Goal: Book appointment/travel/reservation

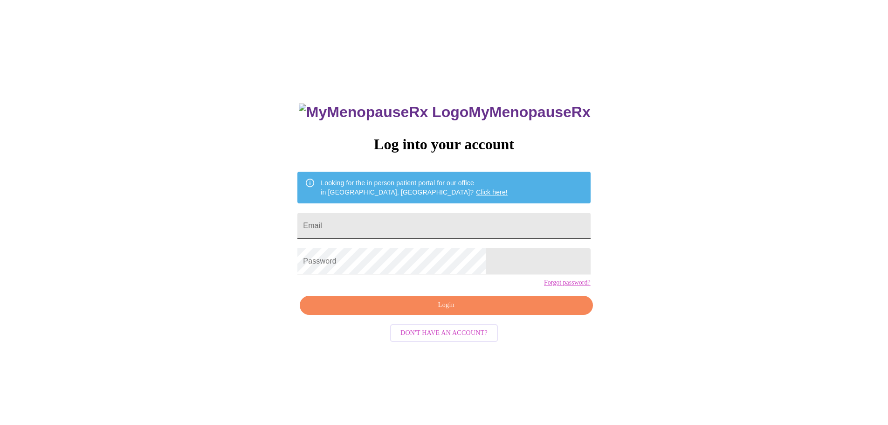
click at [386, 224] on input "Email" at bounding box center [443, 226] width 293 height 26
click at [382, 221] on input "Email" at bounding box center [443, 226] width 293 height 26
type input "jacalvert08@gmail.com"
click at [454, 311] on span "Login" at bounding box center [445, 305] width 271 height 12
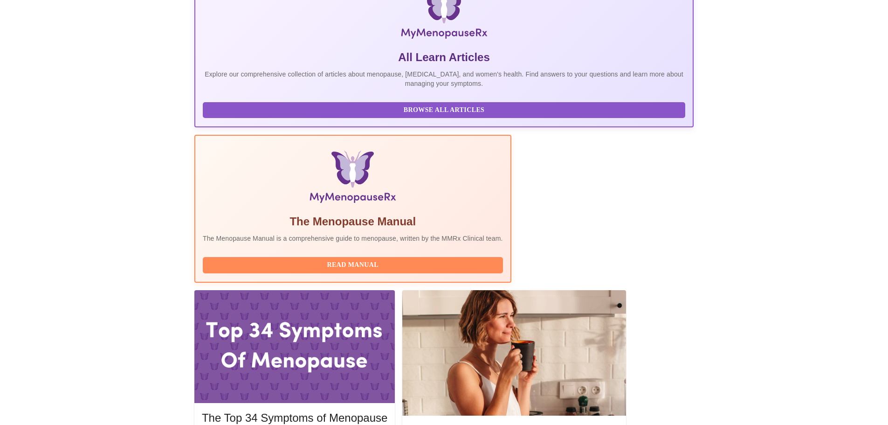
scroll to position [186, 0]
